Goal: Task Accomplishment & Management: Use online tool/utility

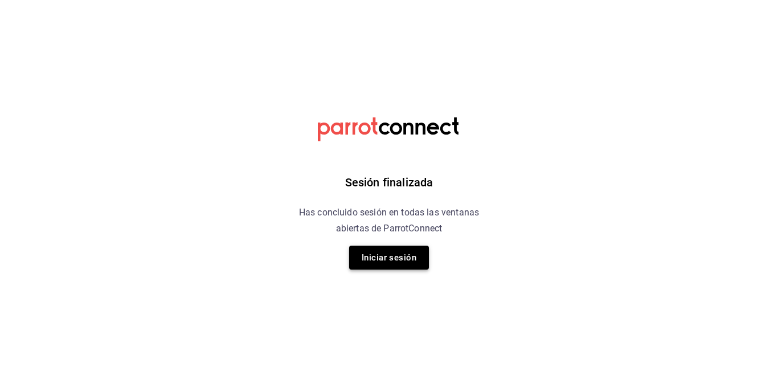
click at [378, 252] on button "Iniciar sesión" at bounding box center [389, 258] width 80 height 24
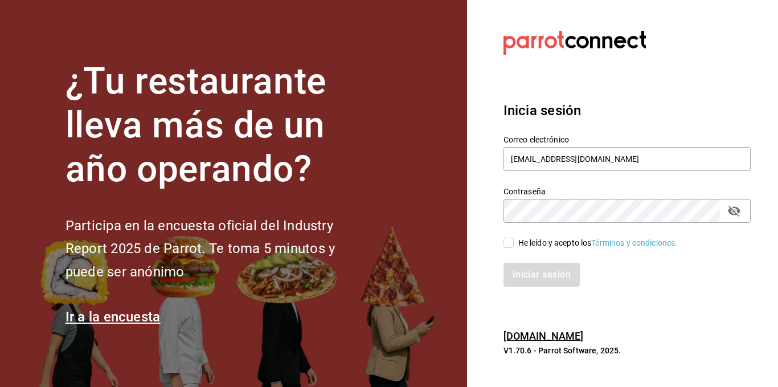
click at [506, 242] on input "He leído y acepto los Términos y condiciones." at bounding box center [509, 243] width 10 height 10
checkbox input "true"
click at [545, 285] on button "Iniciar sesión" at bounding box center [542, 275] width 77 height 24
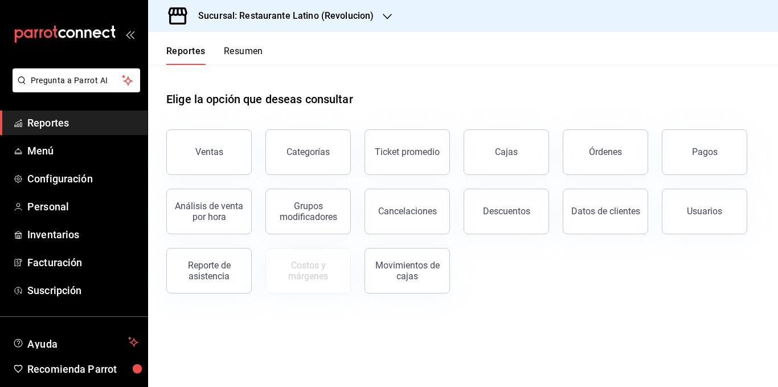
click at [257, 51] on button "Resumen" at bounding box center [243, 55] width 39 height 19
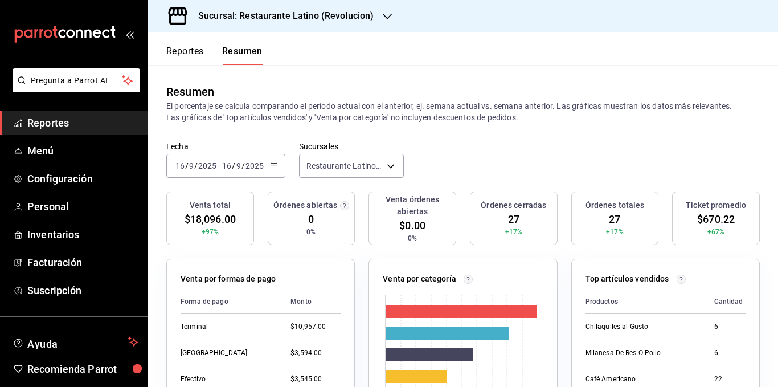
click at [281, 116] on p "El porcentaje se calcula comparando el período actual con el anterior, ej. sema…" at bounding box center [463, 111] width 594 height 23
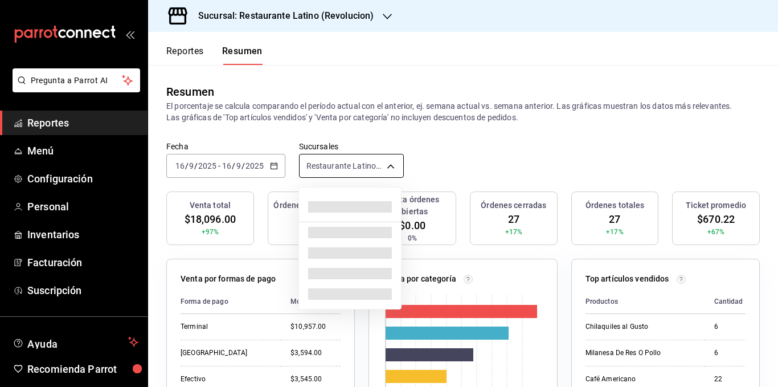
click at [341, 164] on body "Pregunta a Parrot AI Reportes Menú Configuración Personal Inventarios Facturaci…" at bounding box center [389, 193] width 778 height 387
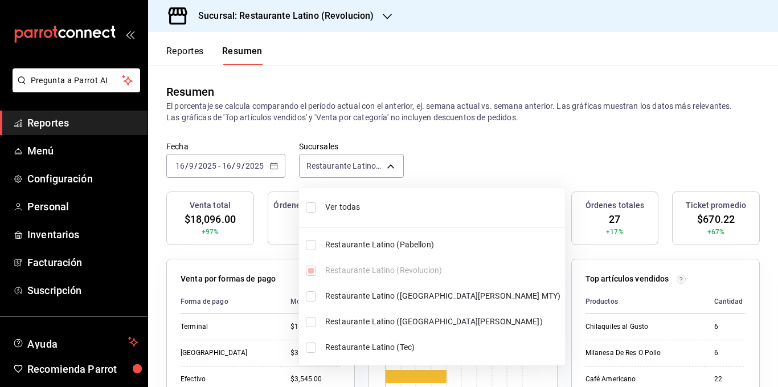
click at [346, 207] on span "Ver todas" at bounding box center [442, 207] width 235 height 12
type input "[object Object],[object Object],[object Object],[object Object],[object Object]"
checkbox input "true"
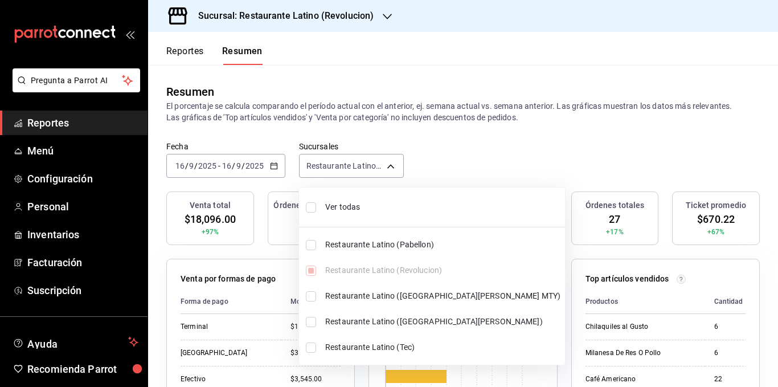
checkbox input "true"
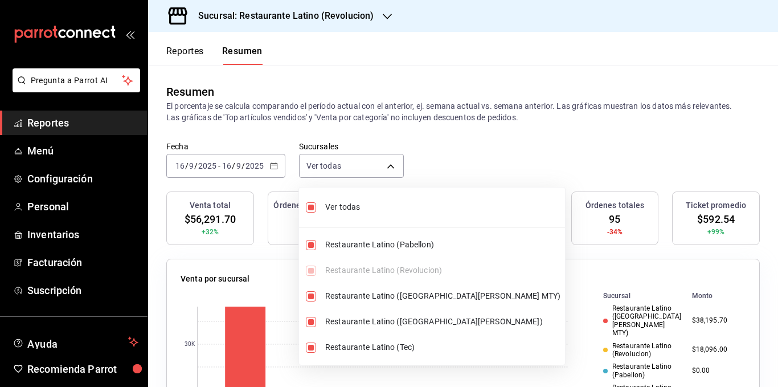
click at [419, 128] on div at bounding box center [389, 193] width 778 height 387
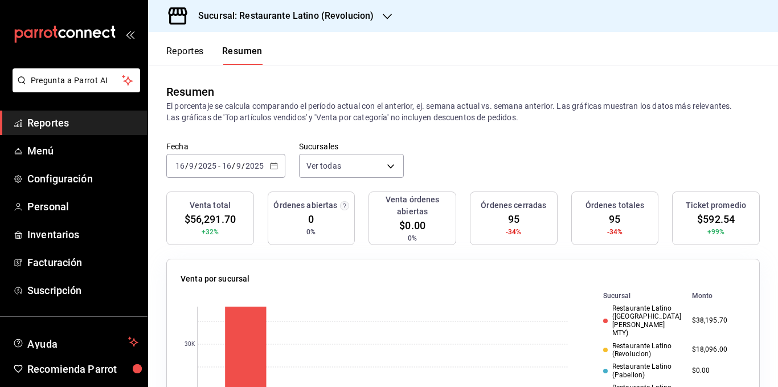
click at [269, 162] on div "2025-09-16 16 / 9 / 2025 - 2025-09-16 16 / 9 / 2025" at bounding box center [225, 166] width 119 height 24
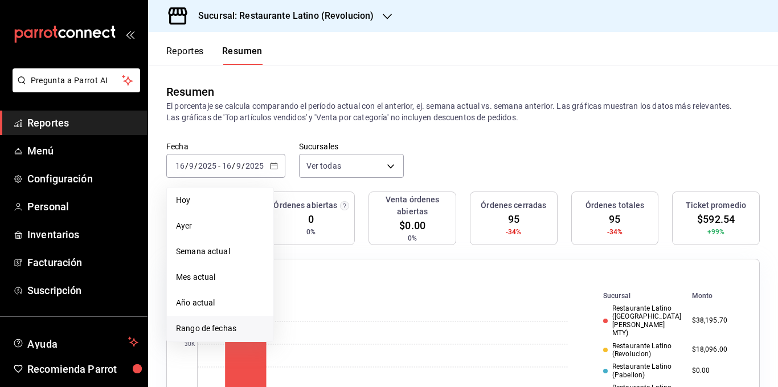
click at [205, 325] on span "Rango de fechas" at bounding box center [220, 328] width 88 height 12
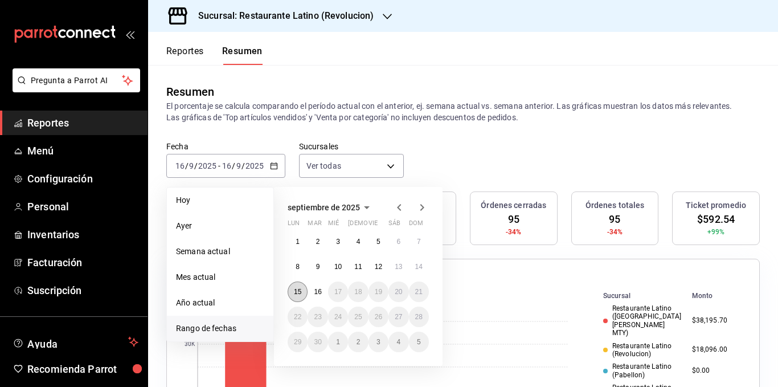
click at [300, 288] on abbr "15" at bounding box center [297, 292] width 7 height 8
click at [313, 288] on button "16" at bounding box center [318, 291] width 20 height 21
